Goal: Navigation & Orientation: Find specific page/section

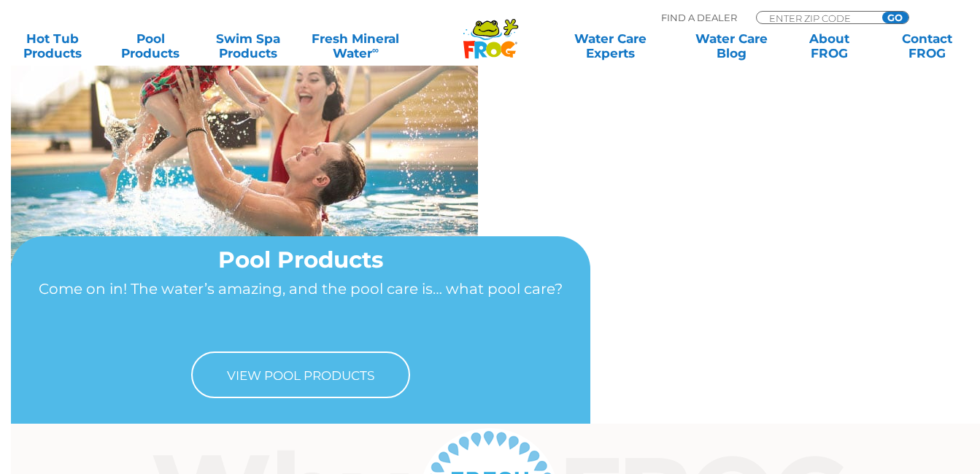
scroll to position [1095, 0]
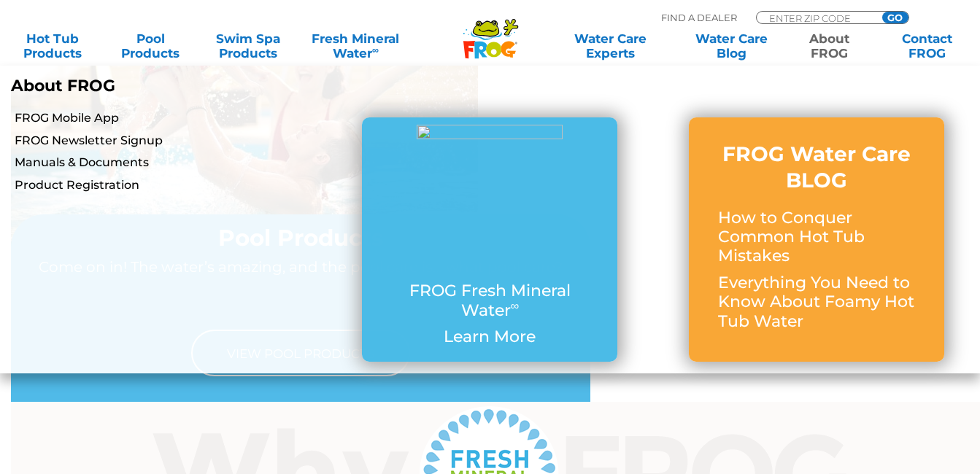
click at [842, 45] on link "About FROG" at bounding box center [830, 45] width 76 height 29
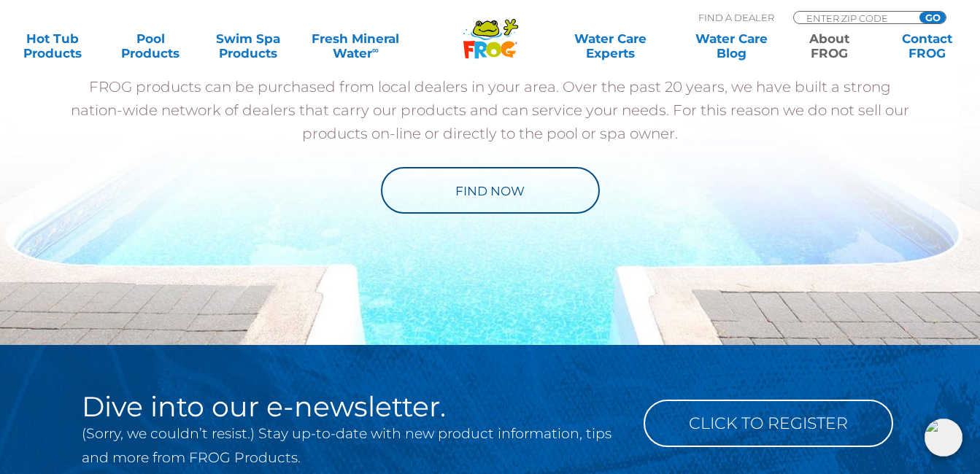
scroll to position [2190, 0]
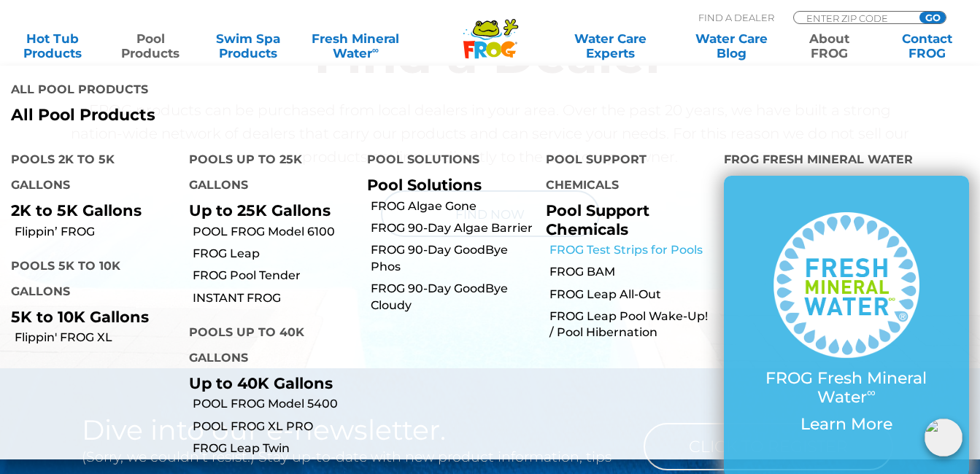
click at [662, 242] on link "FROG Test Strips for Pools" at bounding box center [631, 250] width 163 height 16
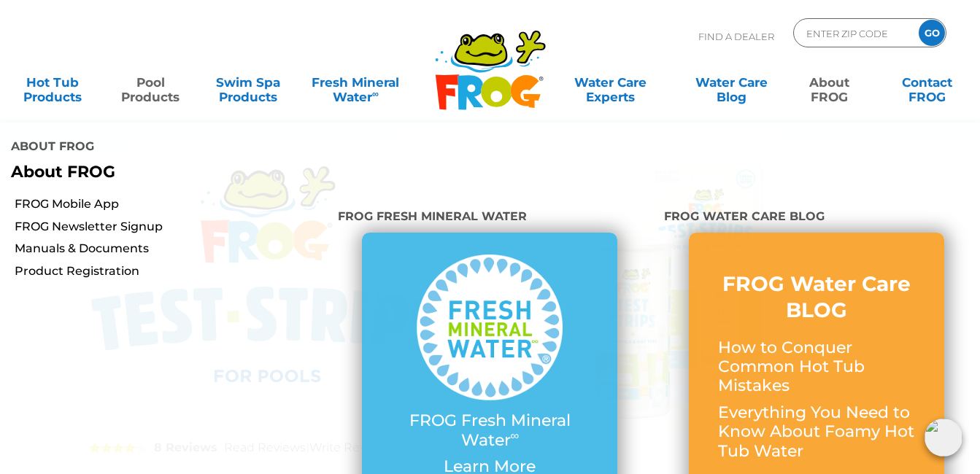
click at [829, 82] on link "About FROG" at bounding box center [830, 82] width 76 height 29
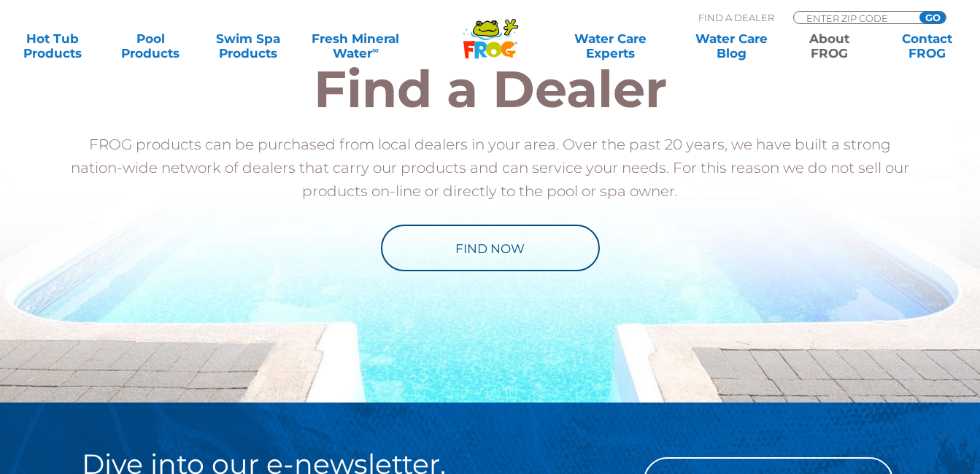
scroll to position [2190, 0]
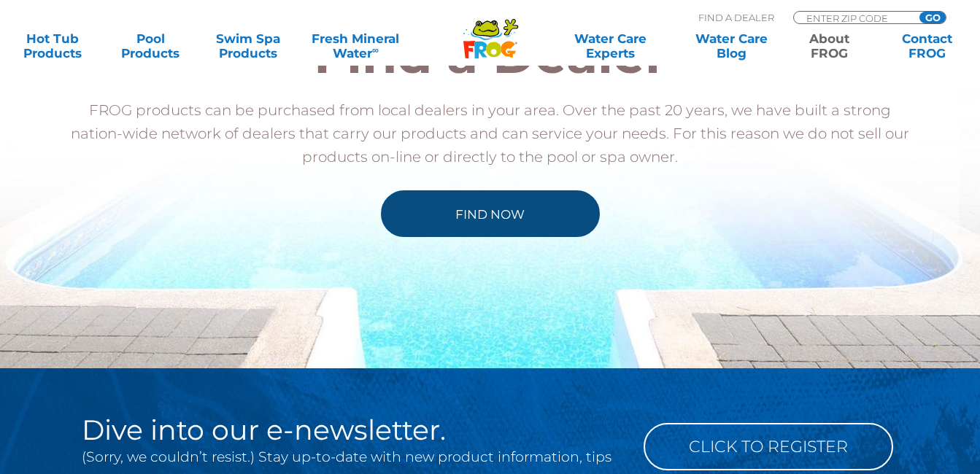
click at [535, 221] on link "Find Now" at bounding box center [490, 213] width 219 height 47
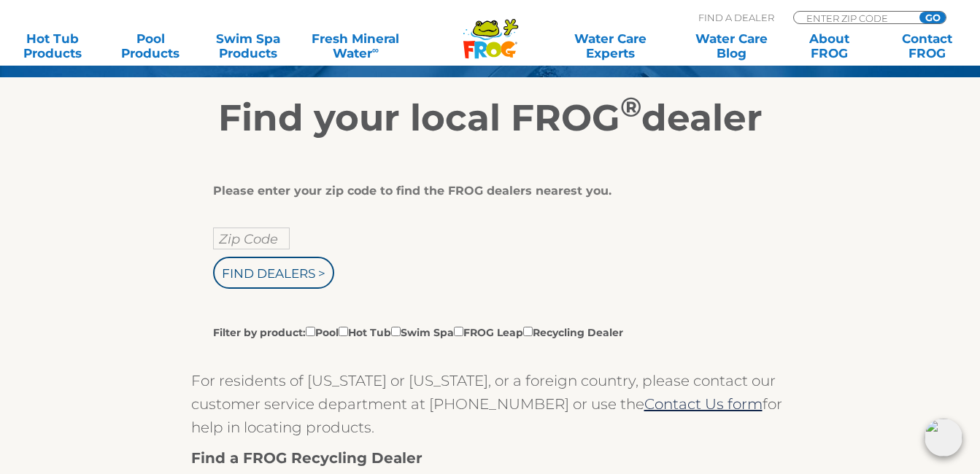
scroll to position [292, 0]
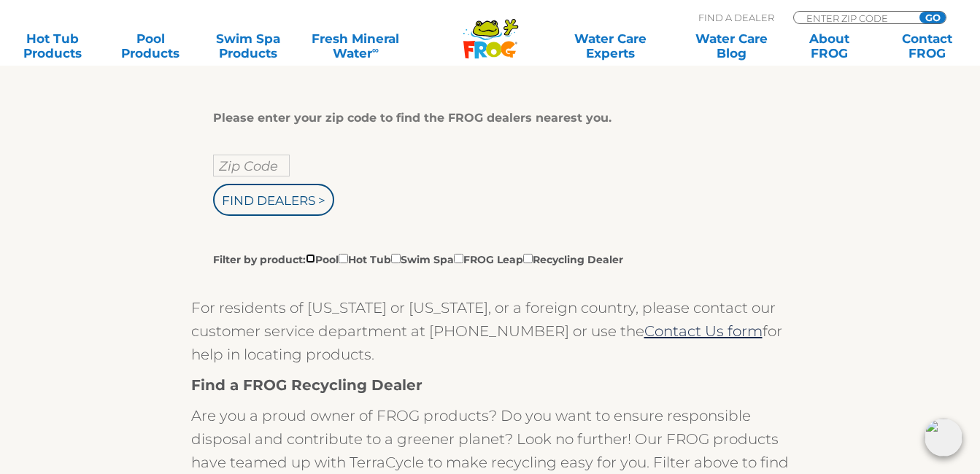
click at [313, 261] on input "Filter by product: Pool Hot Tub Swim Spa FROG Leap Recycling Dealer" at bounding box center [310, 258] width 9 height 9
checkbox input "true"
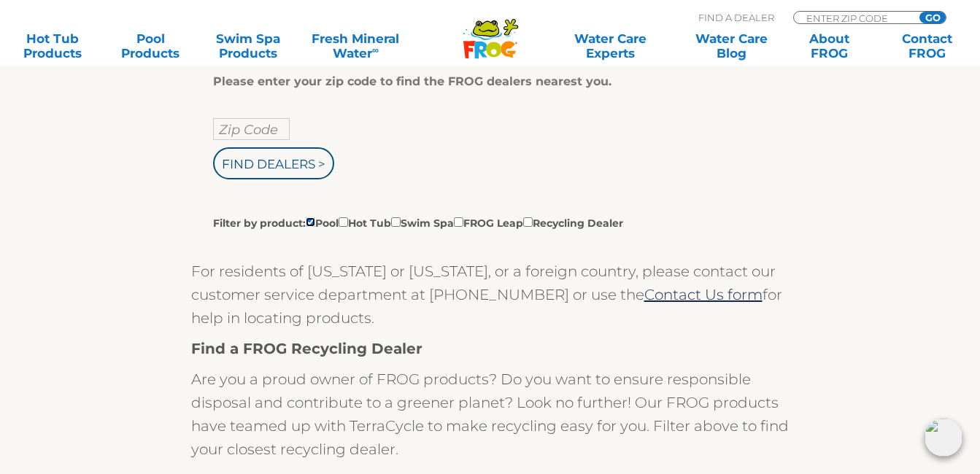
scroll to position [146, 0]
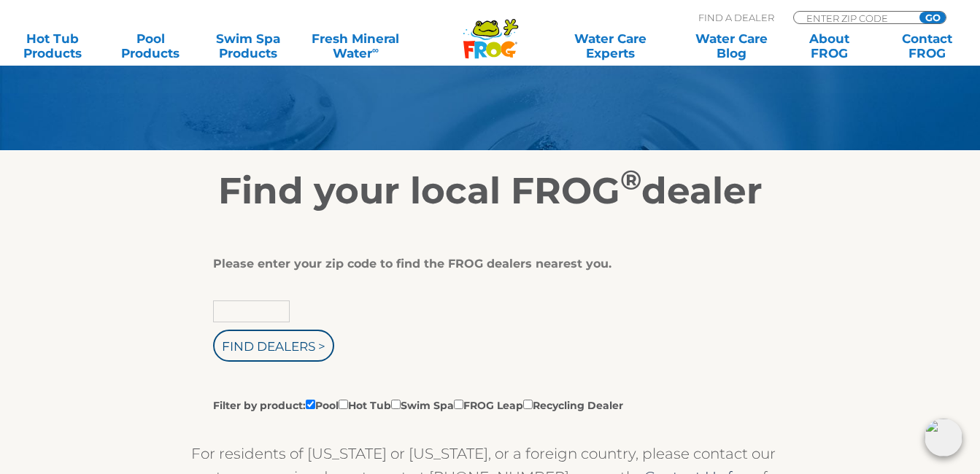
click at [272, 310] on input "text" at bounding box center [251, 312] width 77 height 22
type input "90001"
click at [213, 330] on input "Find Dealers >" at bounding box center [273, 346] width 121 height 32
click at [314, 352] on input "Find Dealers >" at bounding box center [273, 346] width 121 height 32
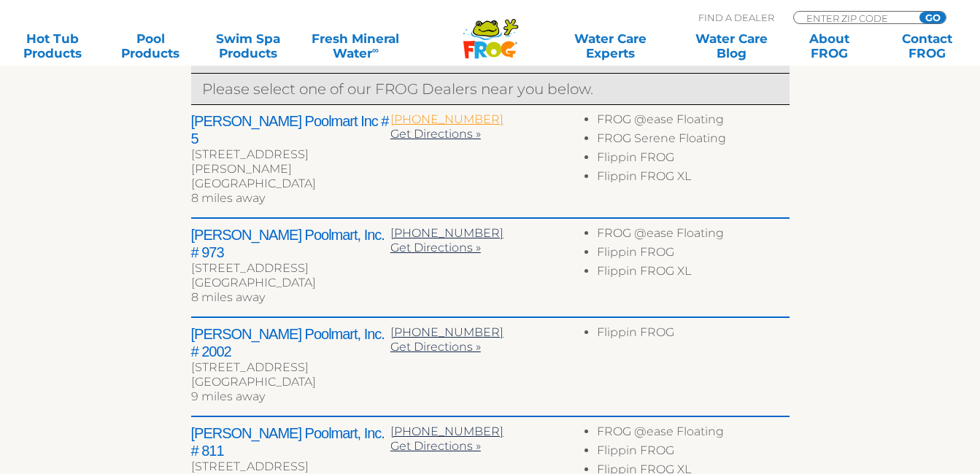
scroll to position [803, 0]
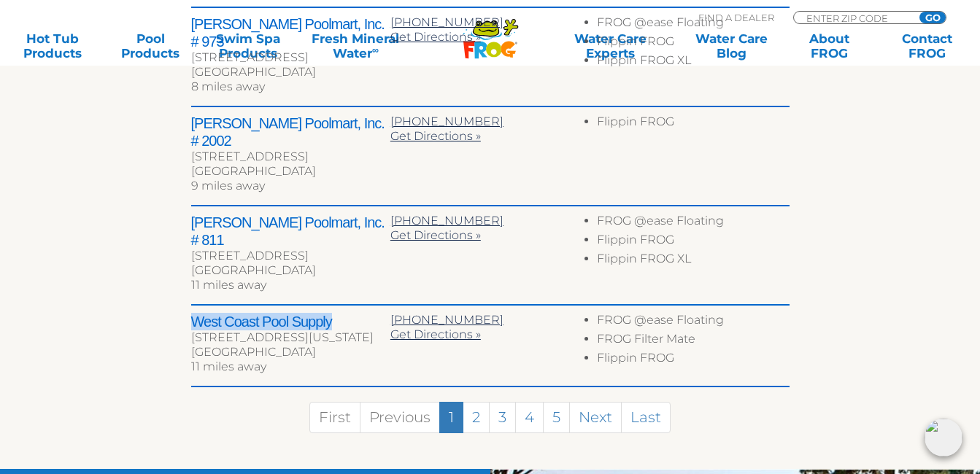
drag, startPoint x: 329, startPoint y: 247, endPoint x: 183, endPoint y: 248, distance: 146.0
click at [183, 248] on div "← Move left → Move right ↑ Move up ↓ Move down + Zoom in - Zoom out Home Jump l…" at bounding box center [491, 12] width 898 height 913
copy h2 "West Coast Pool Supply"
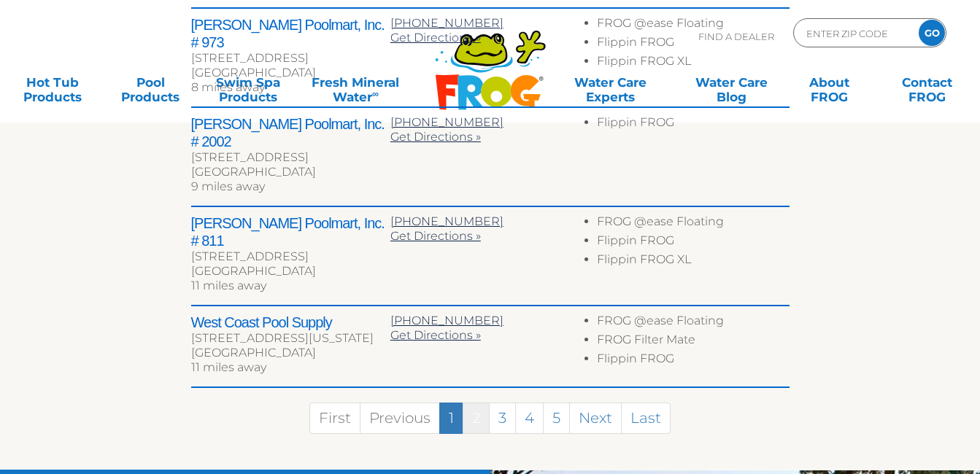
click at [482, 403] on link "2" at bounding box center [476, 418] width 27 height 31
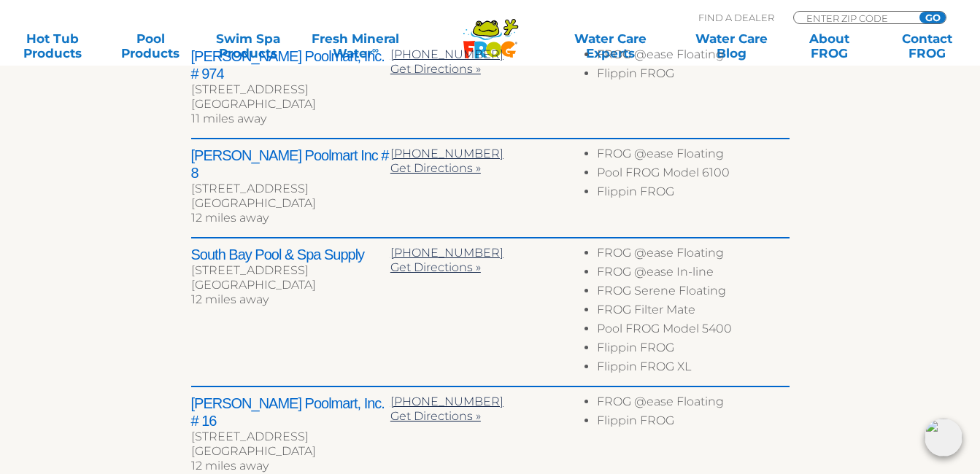
scroll to position [584, 0]
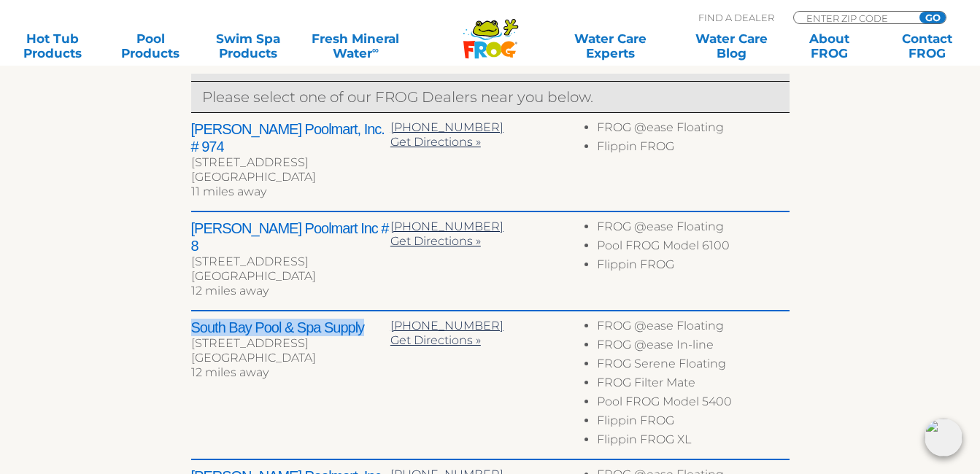
drag, startPoint x: 172, startPoint y: 279, endPoint x: 366, endPoint y: 293, distance: 195.4
click at [366, 293] on div "← Move left → Move right ↑ Move up ↓ Move down + Zoom in - Zoom out Home Jump l…" at bounding box center [491, 258] width 898 height 966
copy h2 "South Bay Pool & Spa Supply"
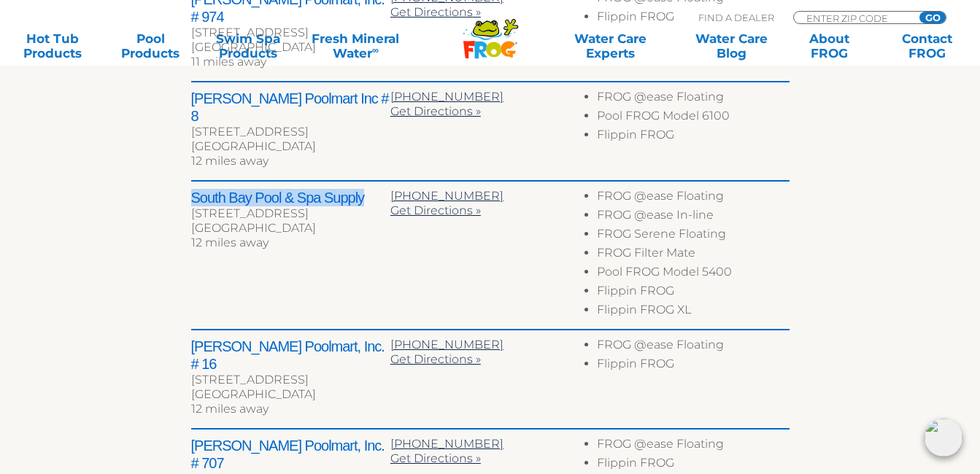
scroll to position [949, 0]
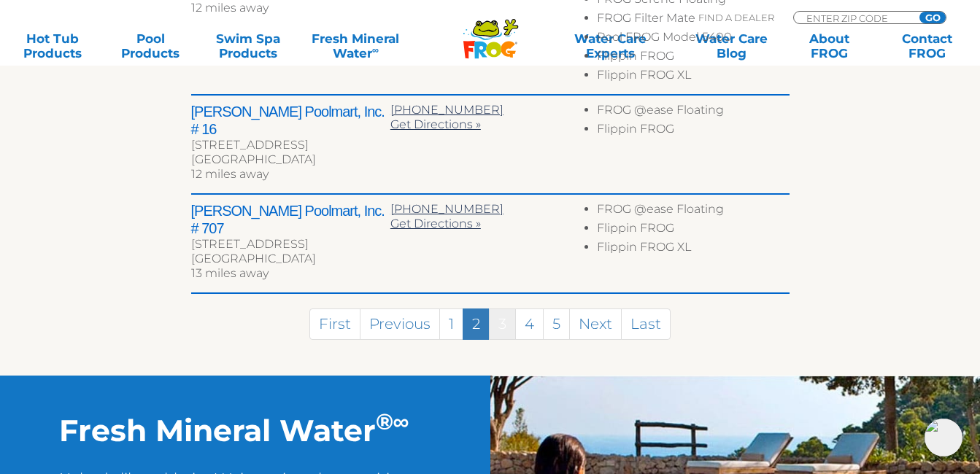
click at [499, 309] on link "3" at bounding box center [502, 324] width 27 height 31
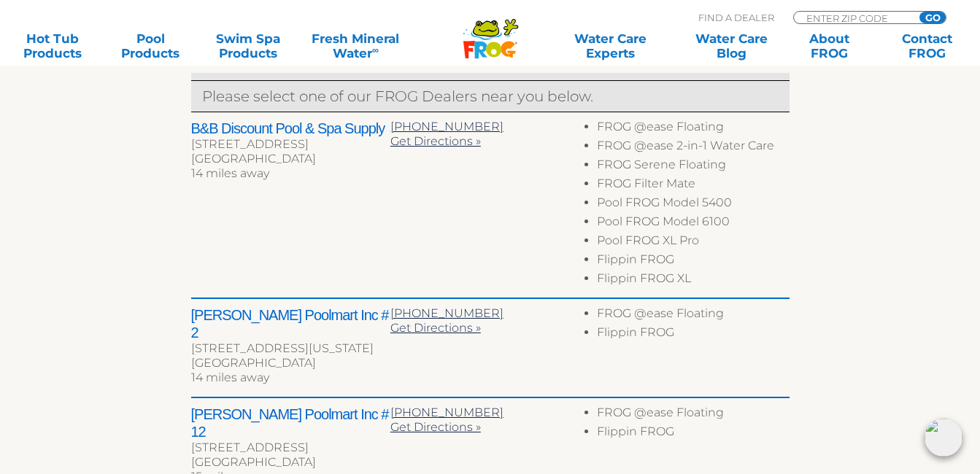
scroll to position [559, 0]
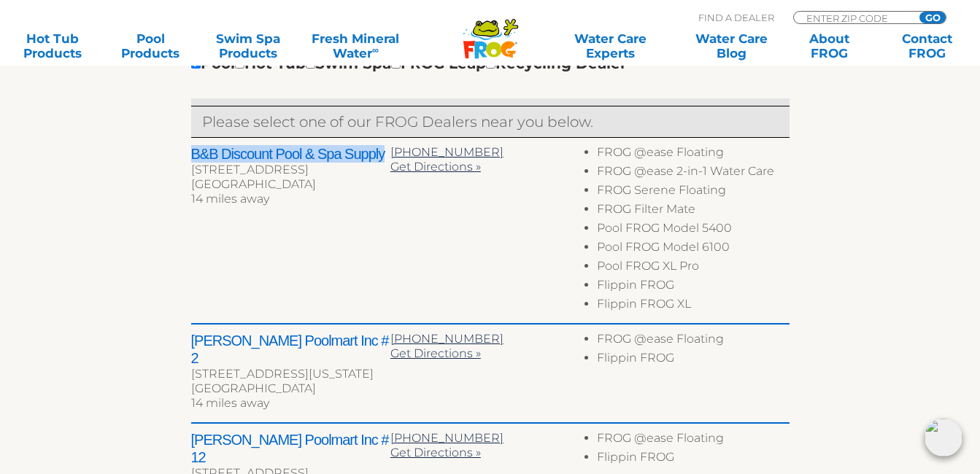
drag, startPoint x: 192, startPoint y: 154, endPoint x: 386, endPoint y: 160, distance: 194.2
click at [386, 160] on h2 "B&B Discount Pool & Spa Supply" at bounding box center [290, 154] width 199 height 18
copy h2 "B&B Discount Pool & Spa Supply"
